Goal: Ask a question

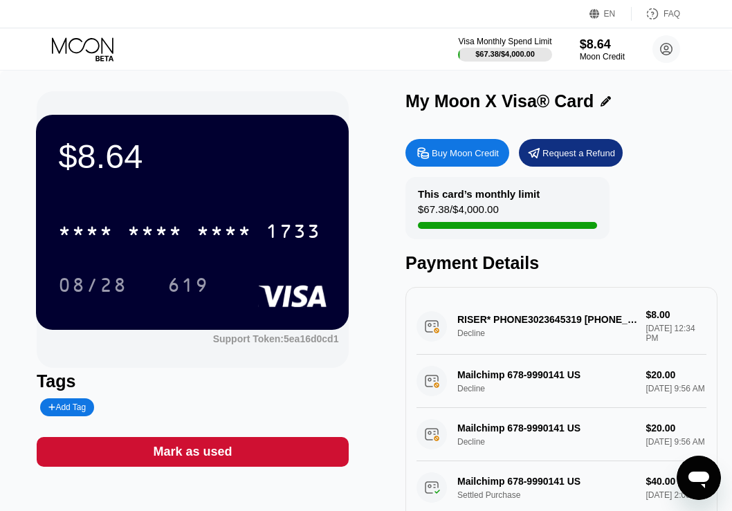
click at [690, 483] on icon "Open messaging window" at bounding box center [698, 477] width 25 height 25
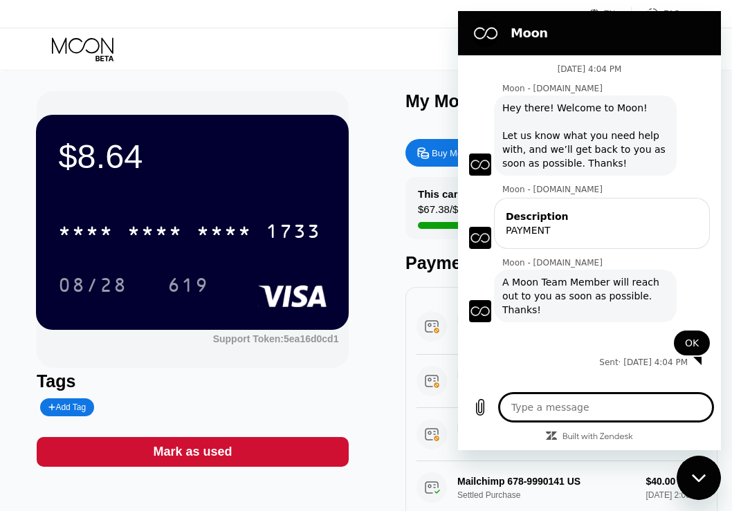
click at [574, 413] on textarea at bounding box center [605, 408] width 213 height 28
type textarea "H"
type textarea "x"
type textarea "He"
type textarea "x"
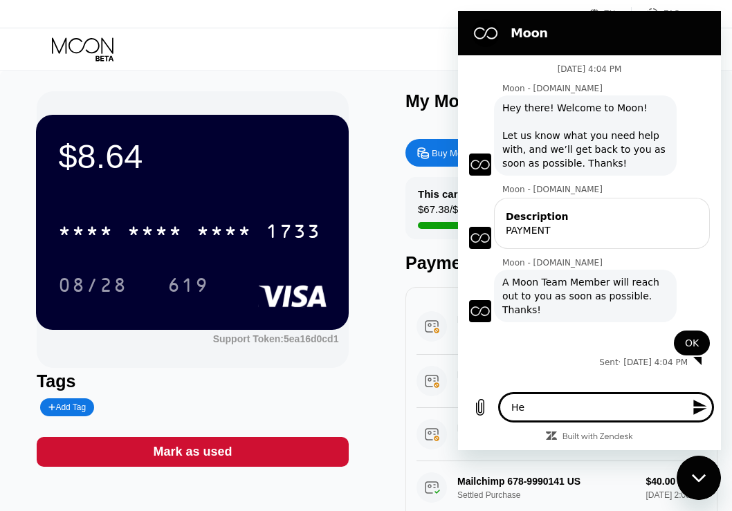
type textarea "Hel"
type textarea "x"
type textarea "Hell"
type textarea "x"
type textarea "Hello"
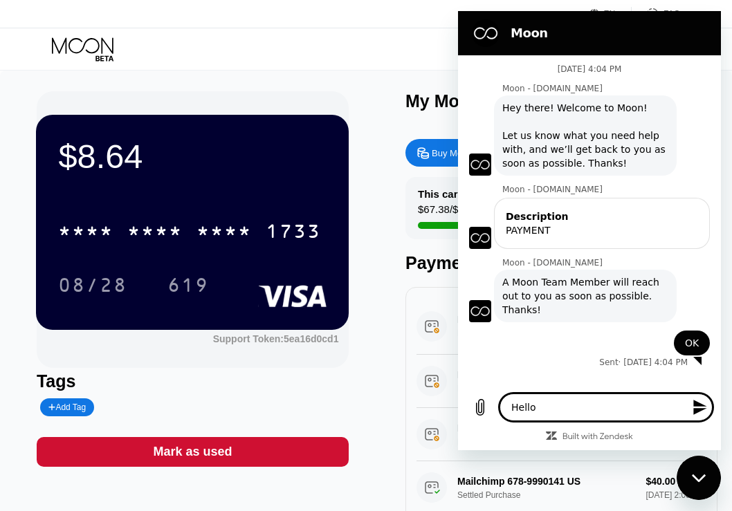
type textarea "x"
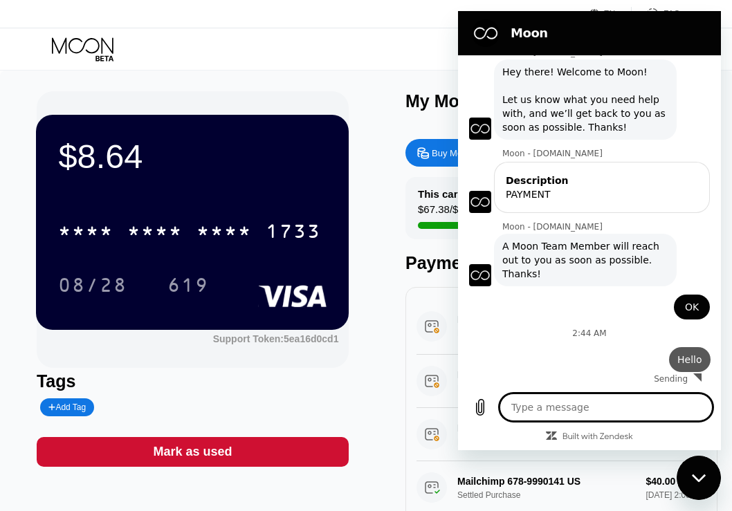
type textarea "x"
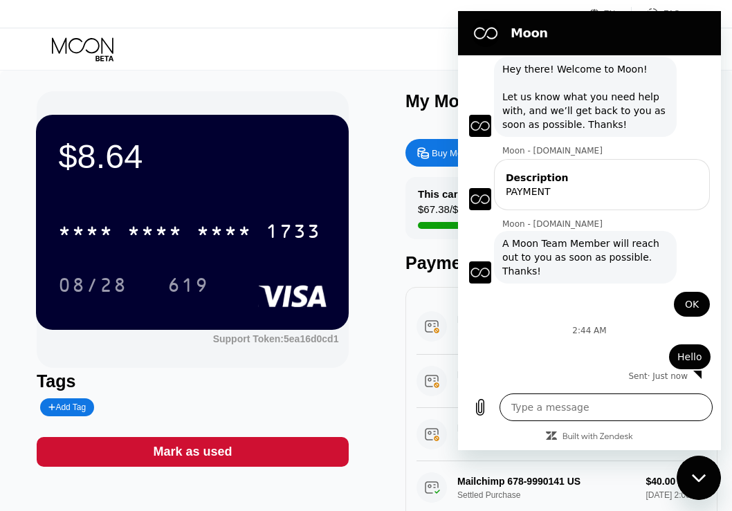
click at [607, 403] on textarea at bounding box center [605, 408] width 213 height 28
click at [555, 404] on textarea at bounding box center [605, 408] width 213 height 28
type textarea "i"
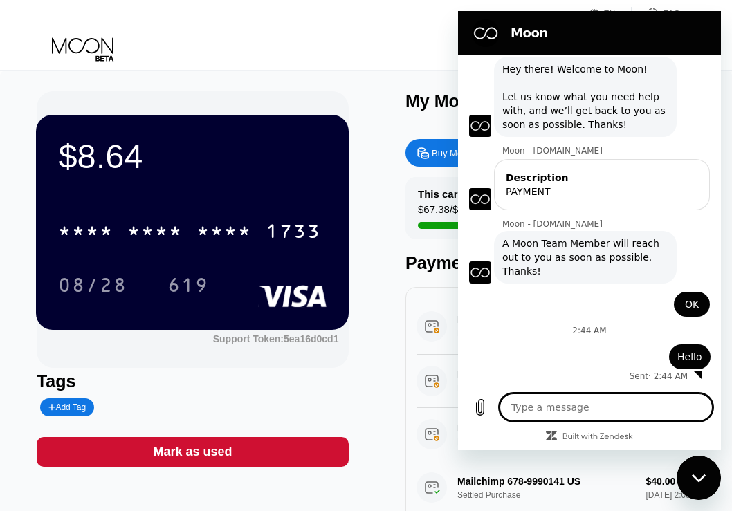
type textarea "x"
type textarea "i"
type textarea "x"
type textarea "i m"
type textarea "x"
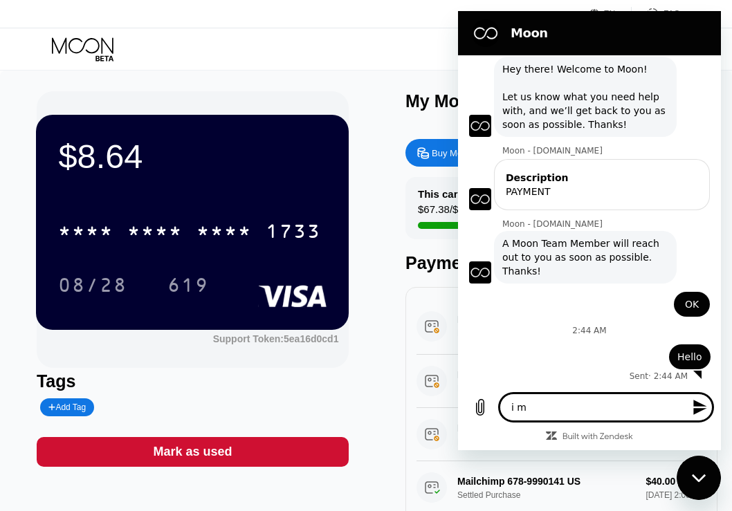
type textarea "i ma"
type textarea "x"
type textarea "i mad"
type textarea "x"
type textarea "i made"
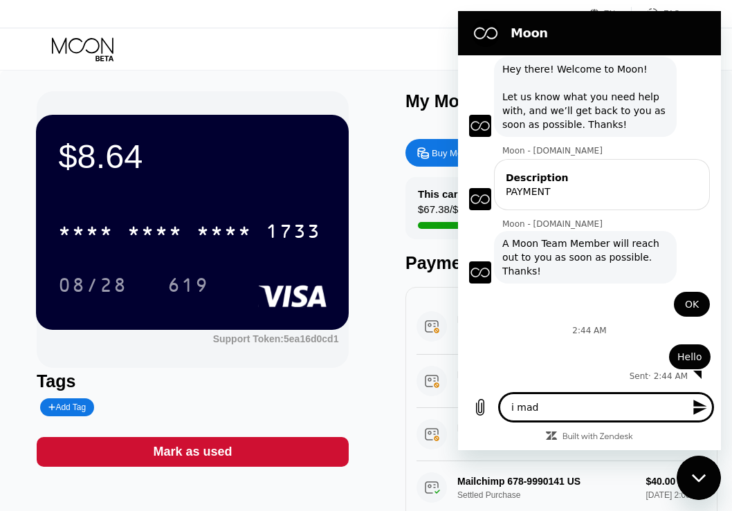
type textarea "x"
type textarea "i made"
type textarea "x"
type textarea "i made p"
type textarea "x"
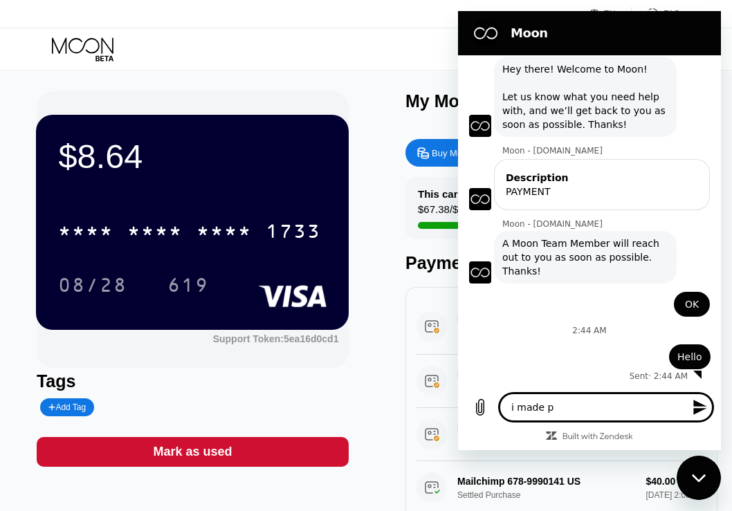
type textarea "i made pa"
type textarea "x"
type textarea "i made pay"
type textarea "x"
type textarea "i made paym"
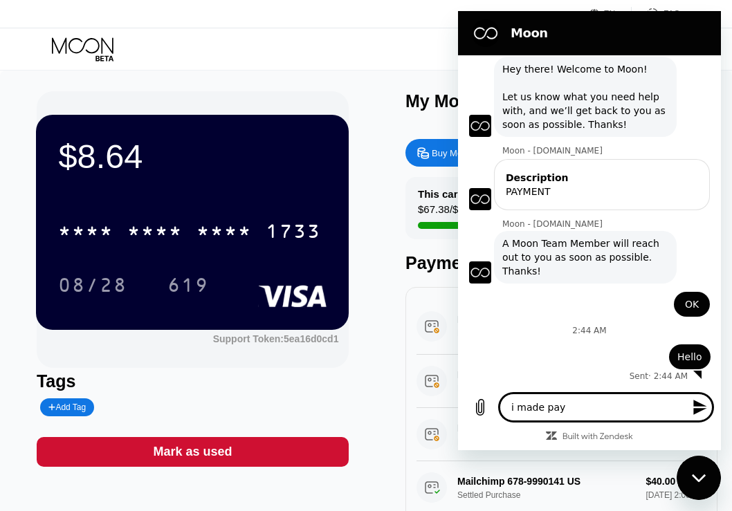
type textarea "x"
type textarea "i made payme"
type textarea "x"
type textarea "i made paymen"
type textarea "x"
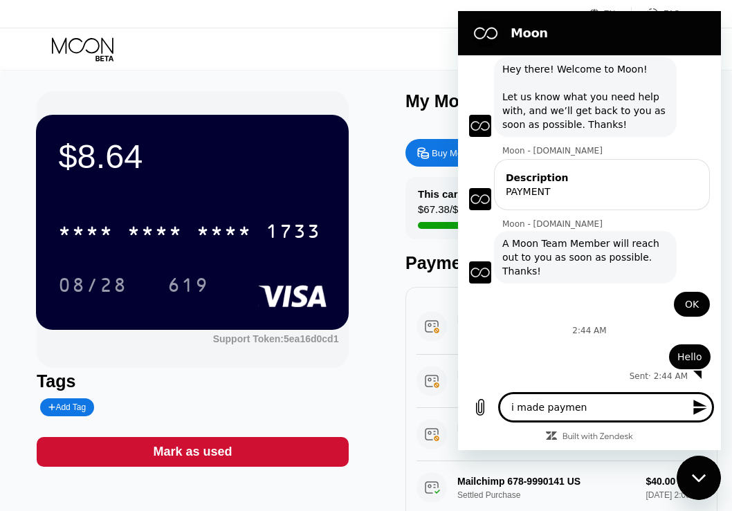
type textarea "i made payment"
type textarea "x"
type textarea "i made payment"
type textarea "x"
type textarea "i made payment h"
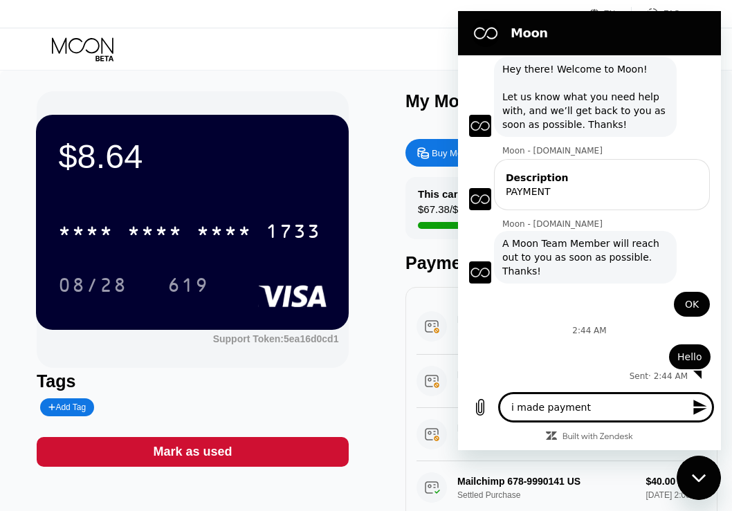
type textarea "x"
type textarea "i made payment ha"
type textarea "x"
type textarea "i made payment h"
type textarea "x"
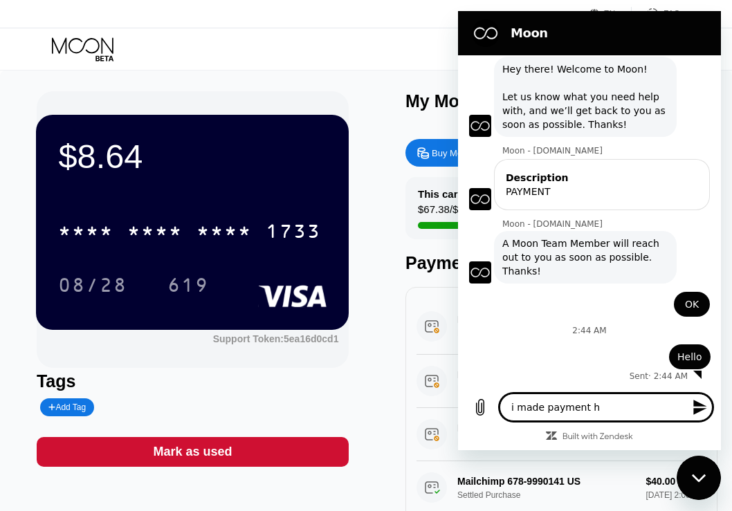
type textarea "i made payment"
type textarea "x"
type textarea "i made payment a"
type textarea "x"
type textarea "i made payment an"
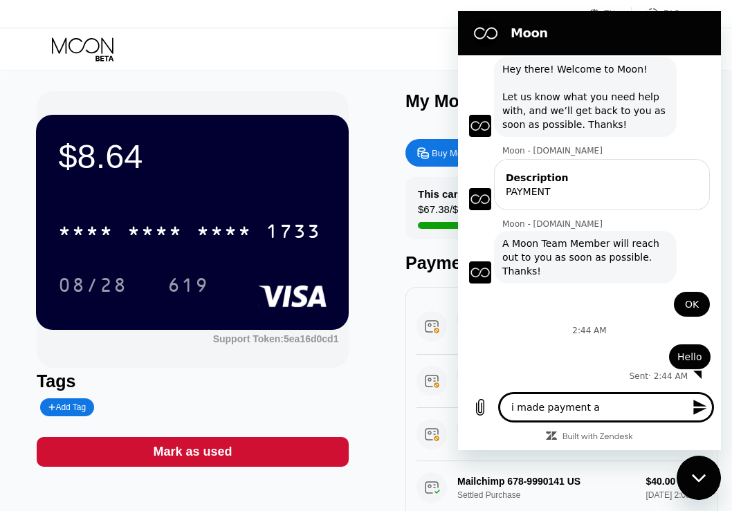
type textarea "x"
type textarea "i made payment and"
type textarea "x"
type textarea "i made payment and"
type textarea "x"
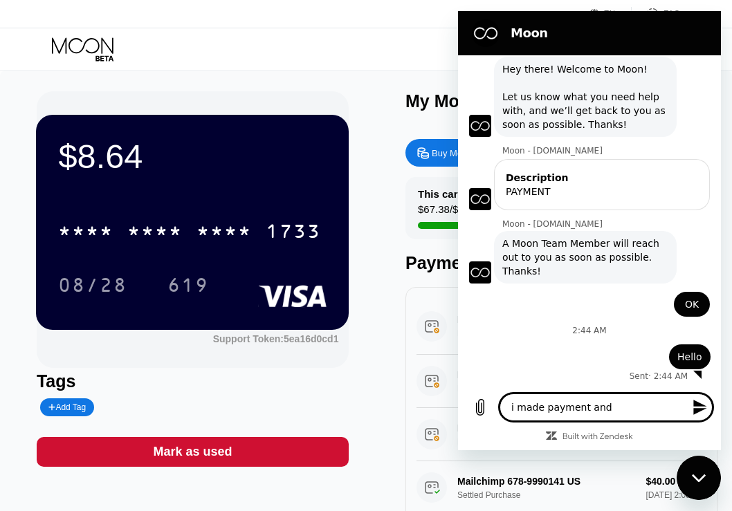
type textarea "i made payment and i"
type textarea "x"
type textarea "i made payment and it"
type textarea "x"
type textarea "i made payment and it"
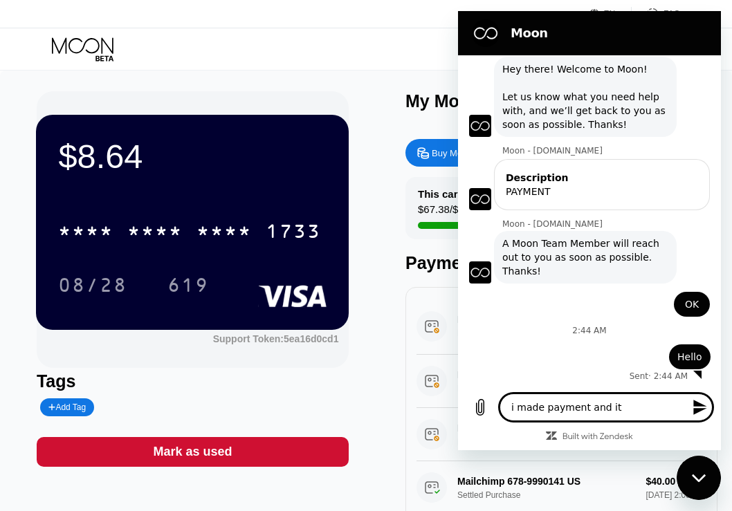
type textarea "x"
type textarea "i made payment and it h"
type textarea "x"
type textarea "i made payment and it ha"
type textarea "x"
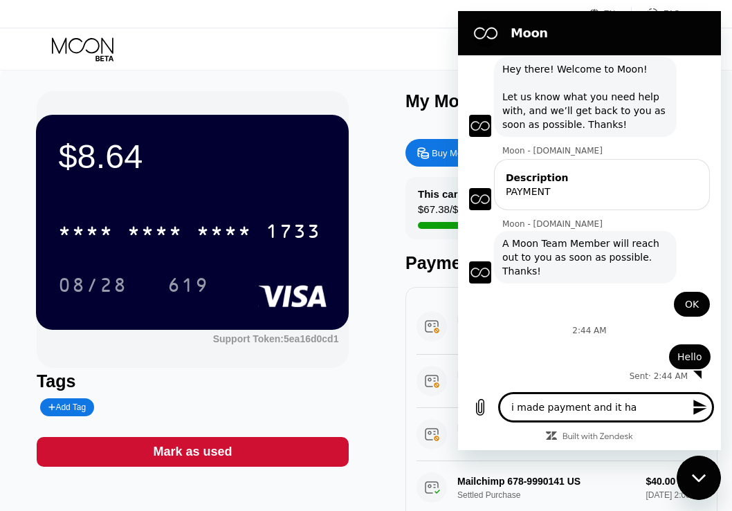
type textarea "i made payment and it has"
type textarea "x"
type textarea "i made payment and it has"
type textarea "x"
type textarea "i made payment and it has n"
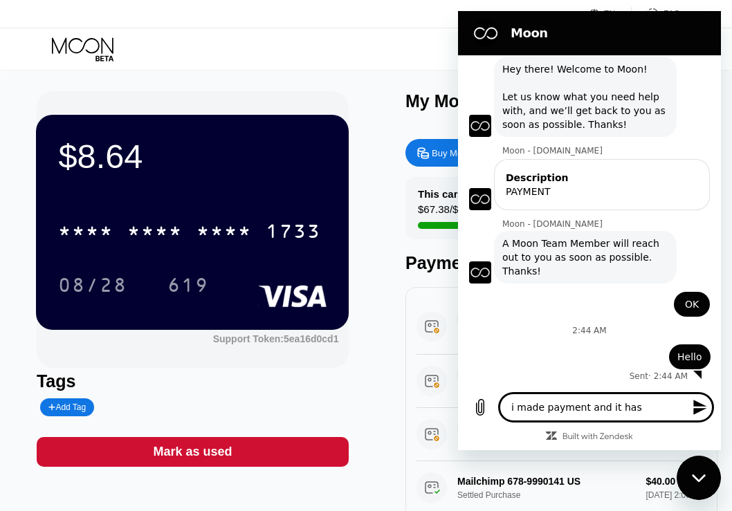
type textarea "x"
type textarea "i made payment and it has no"
type textarea "x"
type textarea "i made payment and it has not"
type textarea "x"
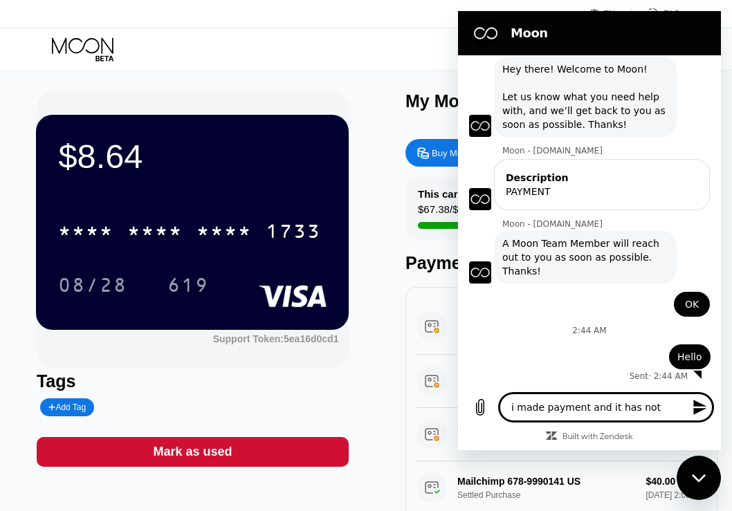
type textarea "i made payment and it has not"
type textarea "x"
type textarea "i made payment and it has not r"
type textarea "x"
type textarea "i made payment and it has not re"
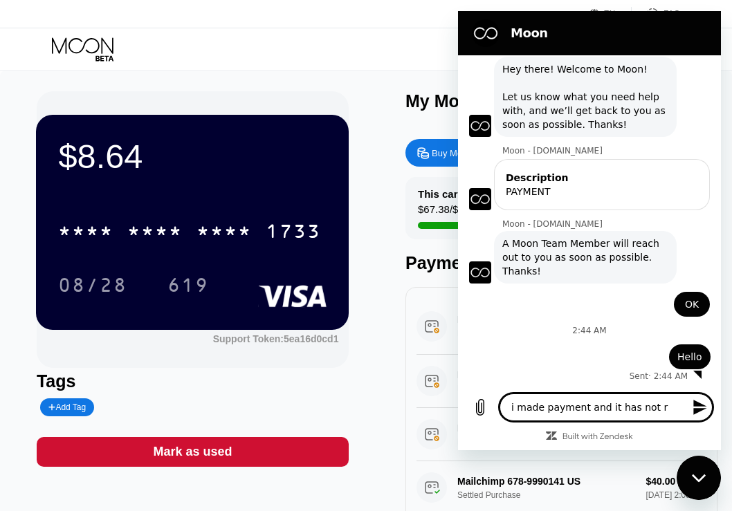
type textarea "x"
type textarea "i made payment and it has not rec"
type textarea "x"
type textarea "i made payment and it has not re"
type textarea "x"
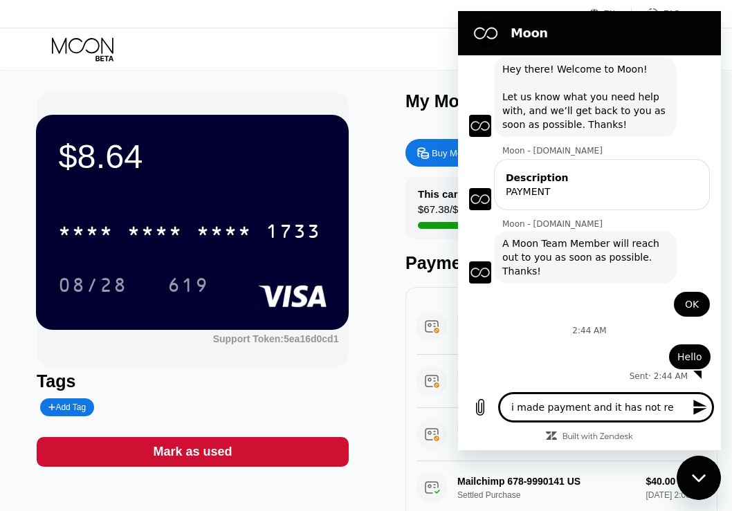
type textarea "i made payment and it has not r"
type textarea "x"
type textarea "i made payment and it has not"
type textarea "x"
type textarea "i made payment and it has not b"
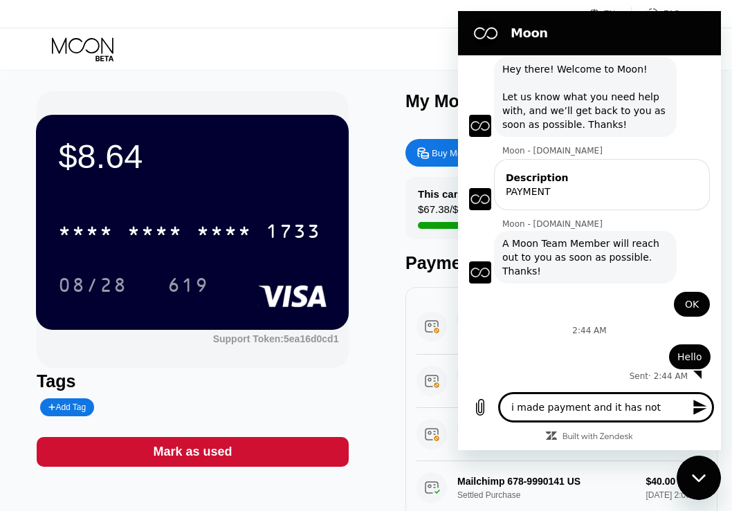
type textarea "x"
type textarea "i made payment and it has not be"
type textarea "x"
type textarea "i made payment and it has not bee"
type textarea "x"
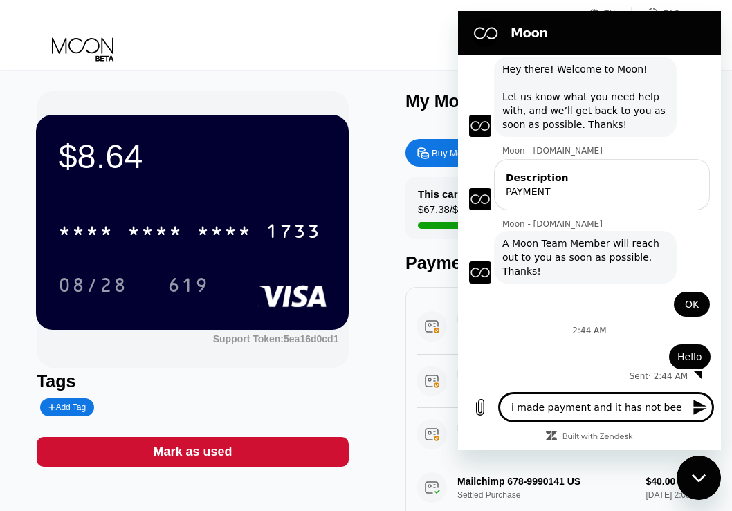
type textarea "i made payment and it has not been"
type textarea "x"
type textarea "i made payment and it has not been"
type textarea "x"
type textarea "i made payment and it has not been r"
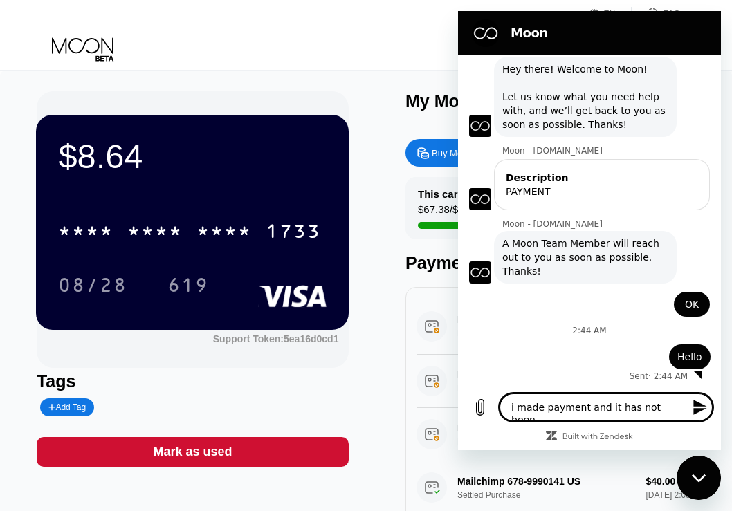
type textarea "x"
type textarea "i made payment and it has not been re"
type textarea "x"
type textarea "i made payment and it has not been rec"
type textarea "x"
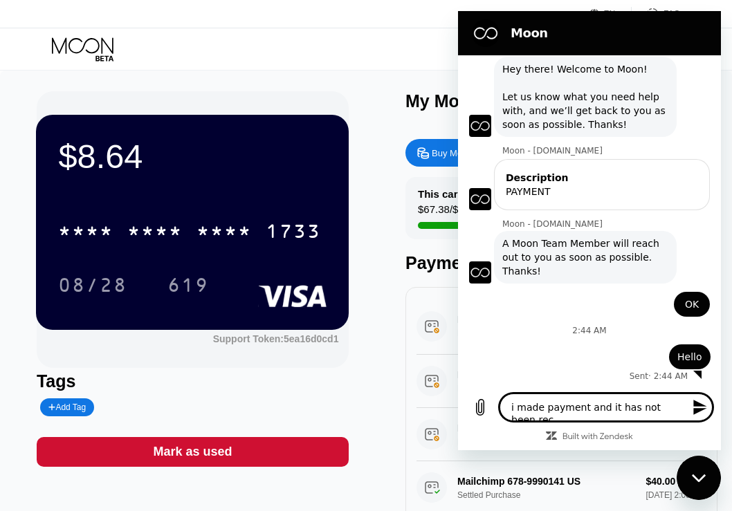
type textarea "i made payment and it has not been rece"
type textarea "x"
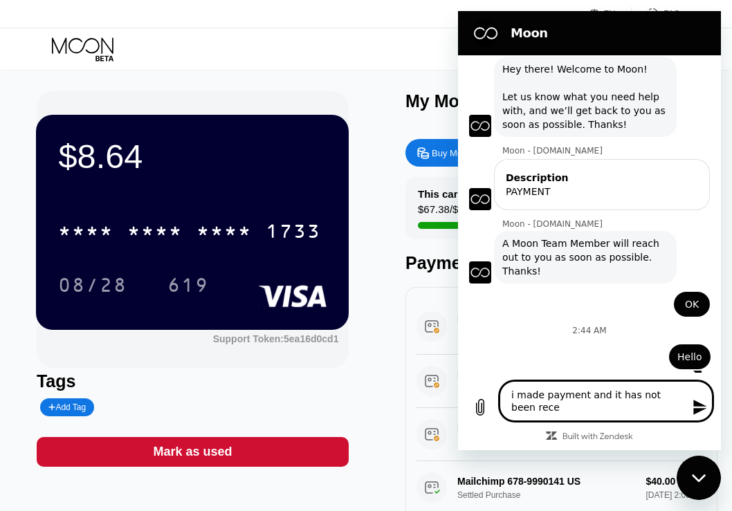
type textarea "i made payment and it has not been recei"
type textarea "x"
type textarea "i made payment and it has not been receiv"
type textarea "x"
type textarea "i made payment and it has not been receive"
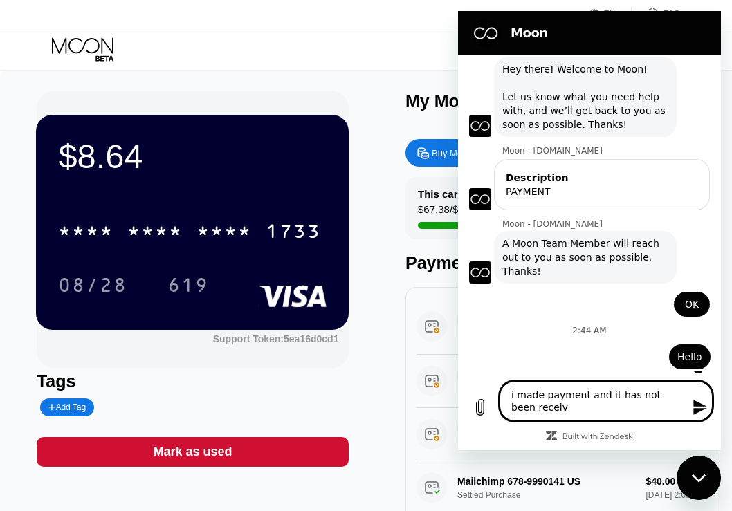
type textarea "x"
type textarea "i made payment and it has not been received"
type textarea "x"
type textarea "i made payment and it has not been received"
type textarea "x"
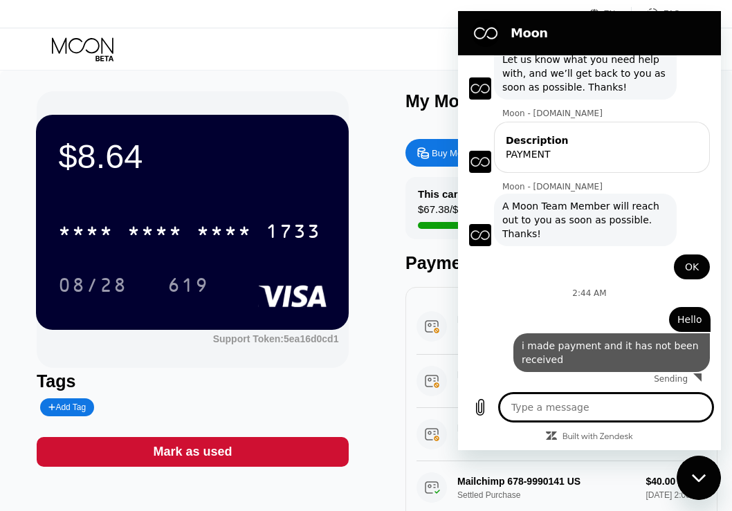
type textarea "x"
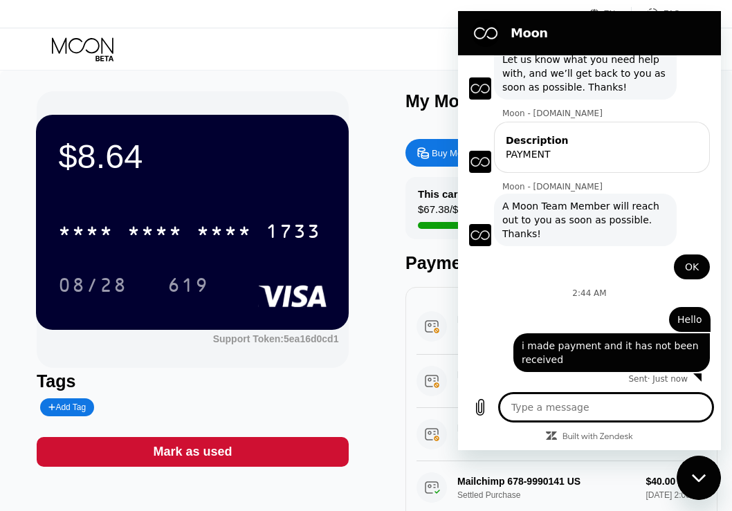
scroll to position [79, 0]
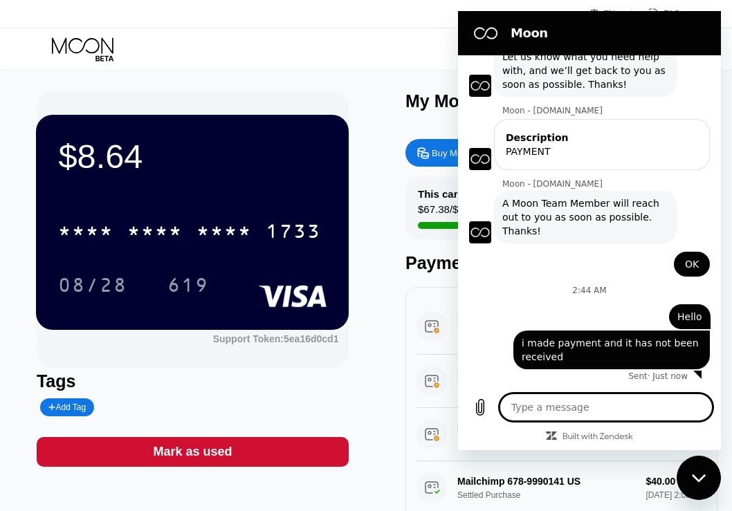
click at [618, 406] on textarea at bounding box center [605, 408] width 213 height 28
type textarea "h"
type textarea "x"
type textarea "he"
type textarea "x"
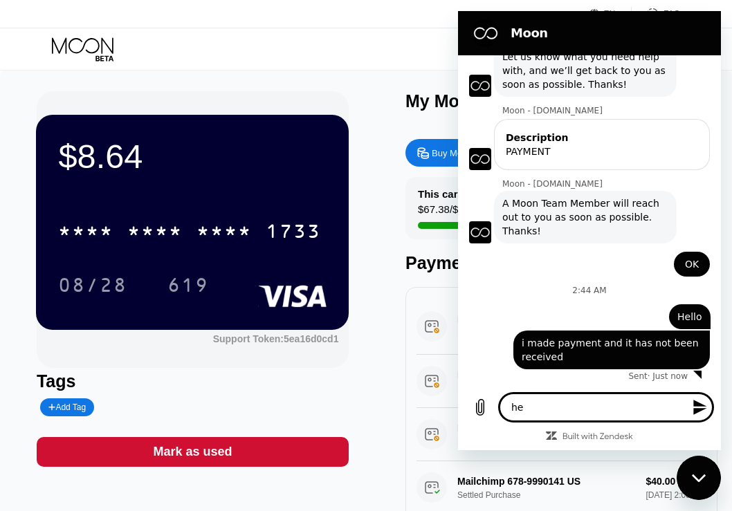
type textarea "her"
type textarea "x"
type textarea "here"
type textarea "x"
type textarea "here"
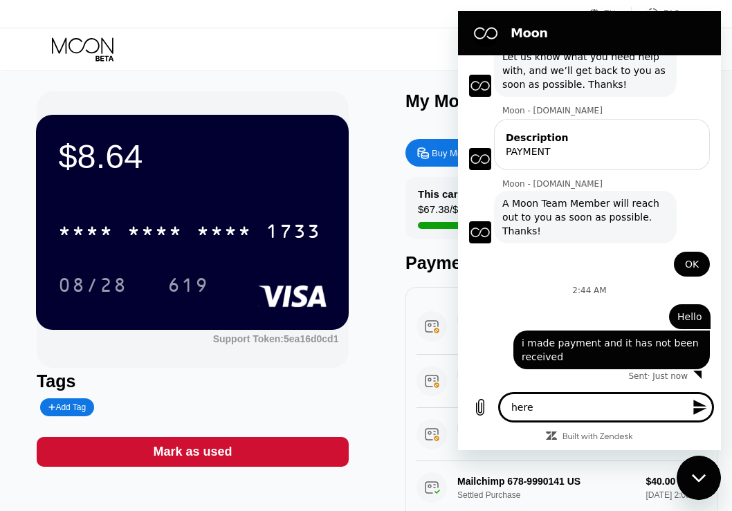
type textarea "x"
type textarea "here i"
type textarea "x"
type textarea "here is"
type textarea "x"
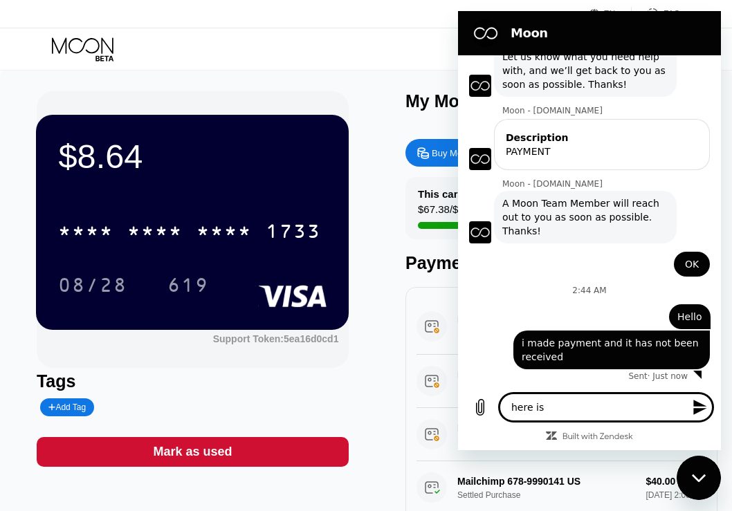
type textarea "here is"
type textarea "x"
type textarea "here is t"
type textarea "x"
type textarea "here is th"
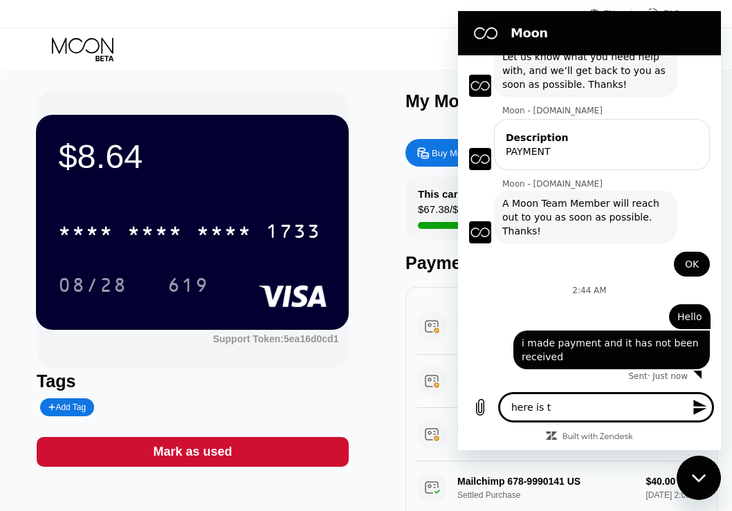
type textarea "x"
type textarea "here is the"
type textarea "x"
type textarea "here is the"
type textarea "x"
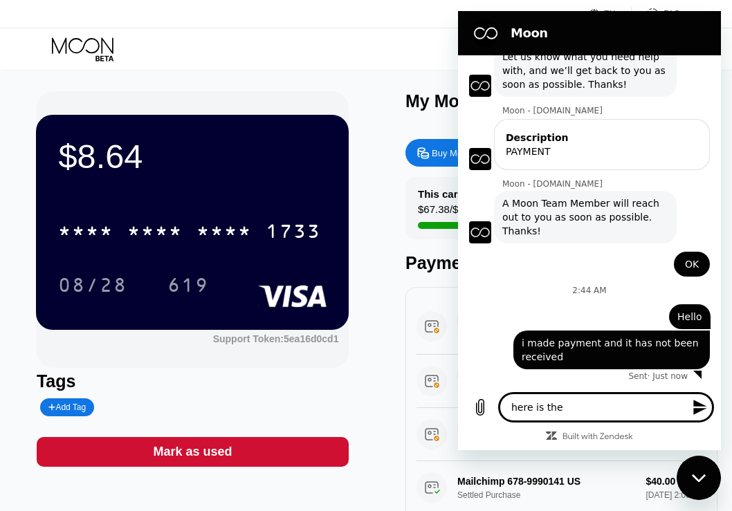
type textarea "here is the t"
type textarea "x"
type textarea "here is the tr"
type textarea "x"
type textarea "here is the tra"
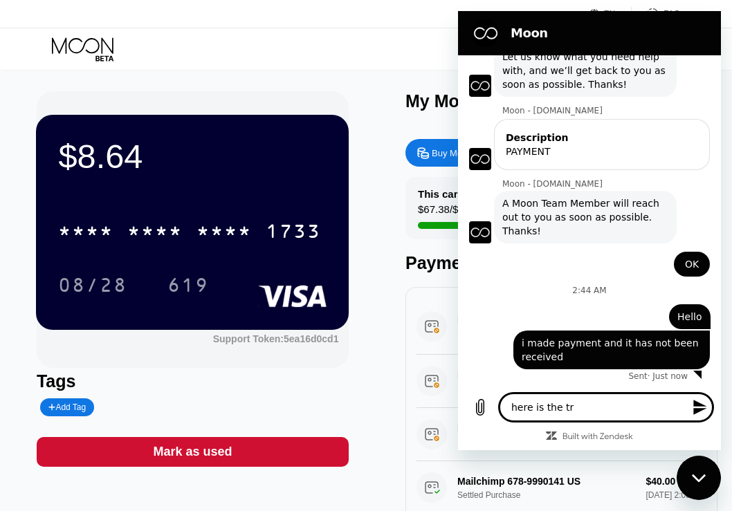
type textarea "x"
type textarea "here is the [PERSON_NAME]"
type textarea "x"
type textarea "here is the trans"
type textarea "x"
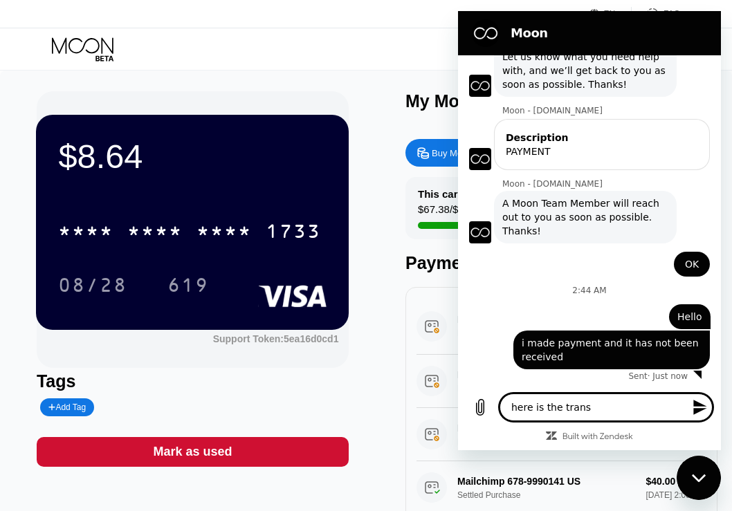
type textarea "here is the transa"
type textarea "x"
type textarea "here is the transat"
type textarea "x"
type textarea "here is the transati"
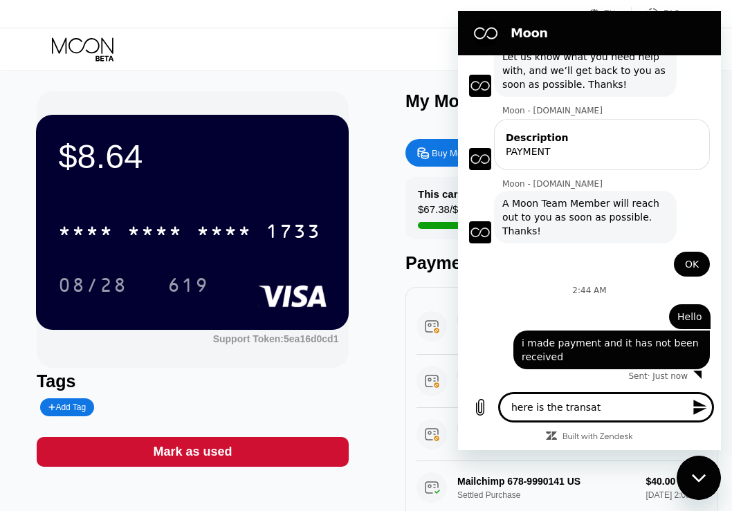
type textarea "x"
type textarea "here is the transatio"
type textarea "x"
type textarea "here is the transation"
type textarea "x"
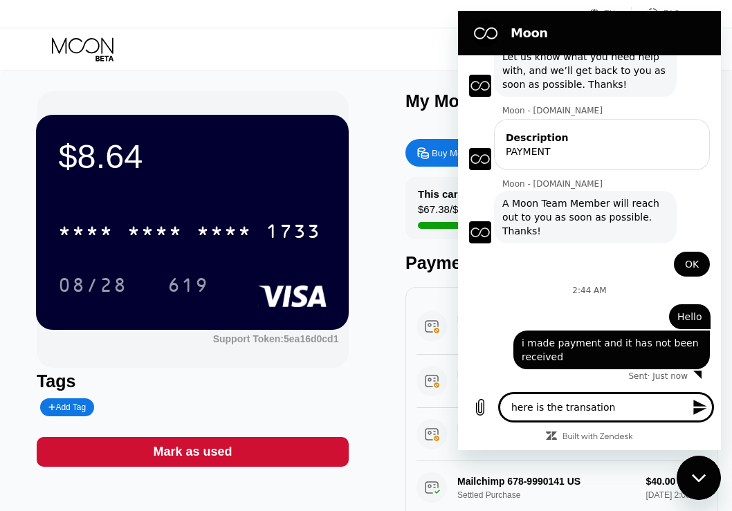
type textarea "here is the transation"
type textarea "x"
type textarea "here is the transation i"
type textarea "x"
type textarea "here is the transation"
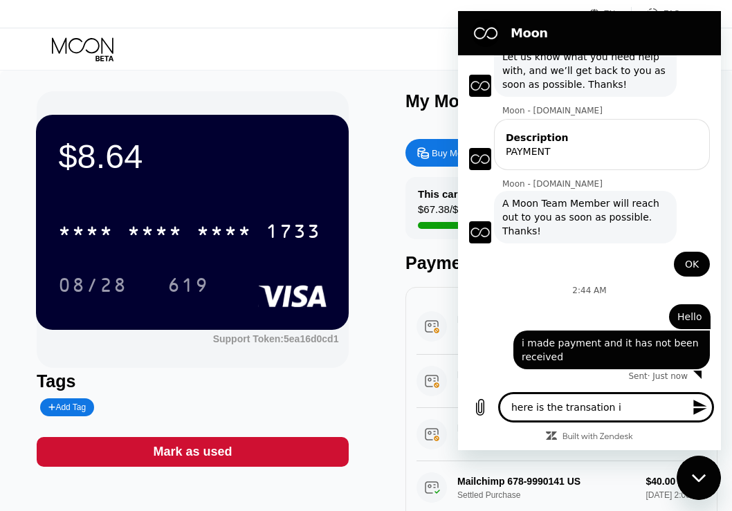
type textarea "x"
type textarea "here is the transation h"
type textarea "x"
type textarea "here is the transation ha"
type textarea "x"
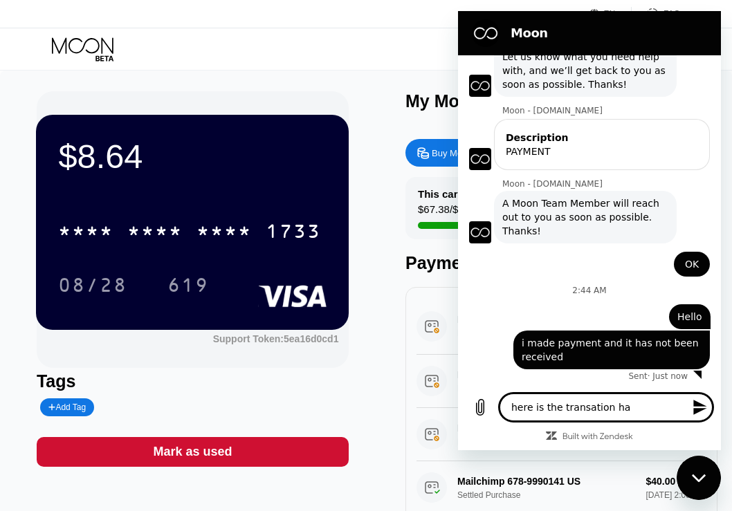
type textarea "here is the transation has"
type textarea "x"
type textarea "here is the transation hash"
type textarea "x"
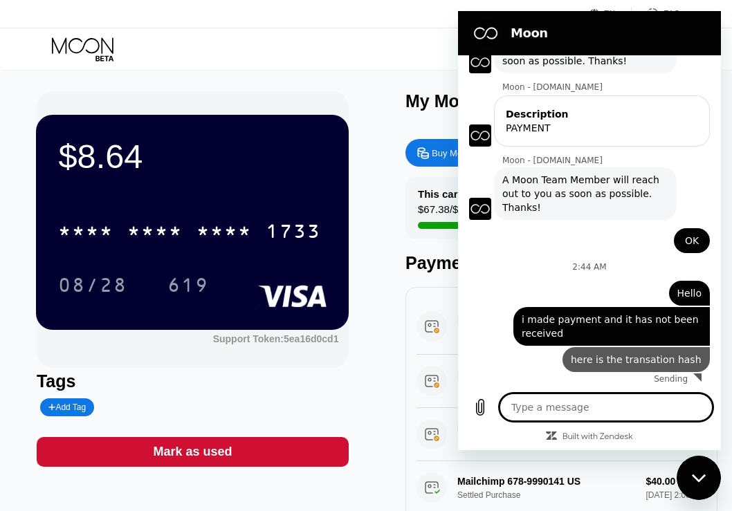
type textarea "x"
paste textarea "a4ff8ea7bc39323ca0b9e5c9db3508388e9f747e0f1e82706afb5a36fa21e0a0"
type textarea "a4ff8ea7bc39323ca0b9e5c9db3508388e9f747e0f1e82706afb5a36fa21e0a0"
type textarea "x"
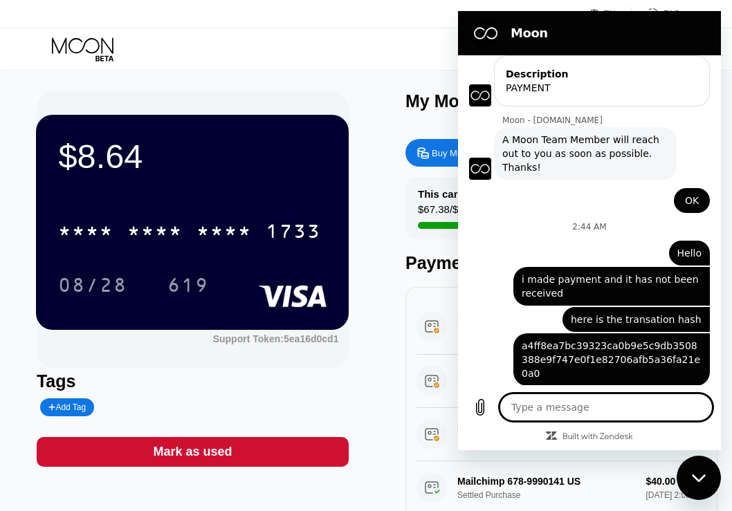
scroll to position [145, 0]
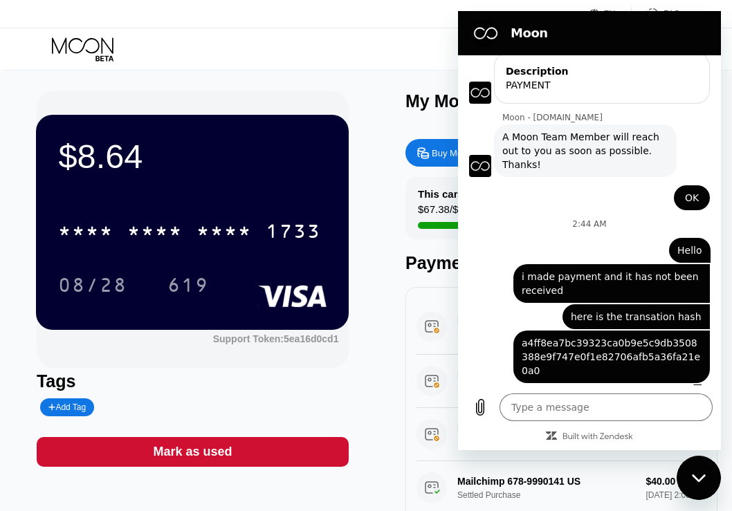
type textarea "x"
